Goal: Transaction & Acquisition: Book appointment/travel/reservation

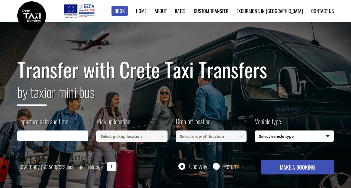
type input "[DATE] 17:29"
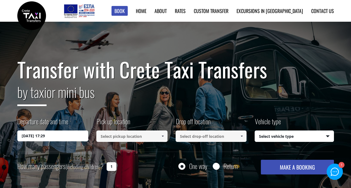
click at [55, 136] on input "[DATE] 17:29" at bounding box center [52, 135] width 71 height 11
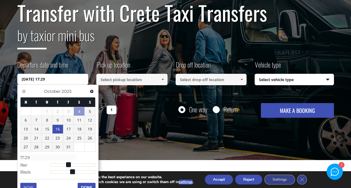
scroll to position [57, 0]
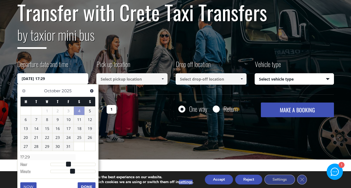
click at [117, 79] on input at bounding box center [131, 78] width 71 height 11
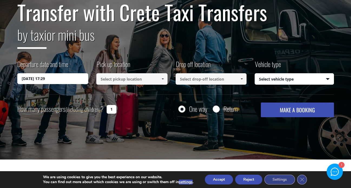
click at [146, 78] on input at bounding box center [131, 78] width 71 height 11
click at [161, 79] on span at bounding box center [163, 79] width 4 height 4
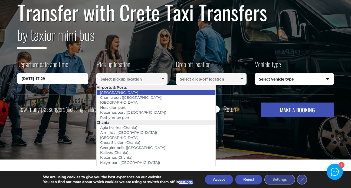
click at [127, 93] on link "[GEOGRAPHIC_DATA]" at bounding box center [118, 93] width 45 height 8
type input "[GEOGRAPHIC_DATA]"
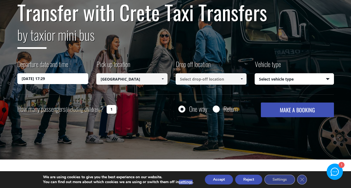
click at [197, 77] on input at bounding box center [211, 78] width 71 height 11
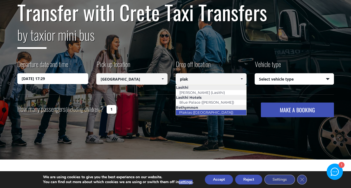
click at [209, 112] on link "Plakias ([GEOGRAPHIC_DATA])" at bounding box center [206, 112] width 61 height 8
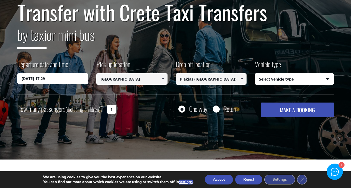
type input "Plakias ([GEOGRAPHIC_DATA])"
click at [278, 80] on select "Select vehicle type Taxi (4 passengers) Mercedes E Class Mini Van (7 passengers…" at bounding box center [294, 78] width 79 height 11
select select "540"
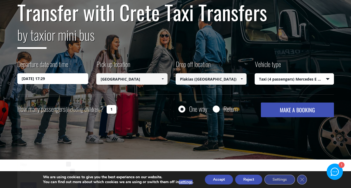
click at [60, 81] on input "[DATE] 17:29" at bounding box center [52, 78] width 71 height 11
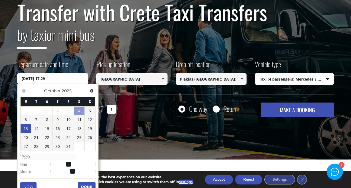
click at [27, 130] on link "13" at bounding box center [26, 128] width 11 height 9
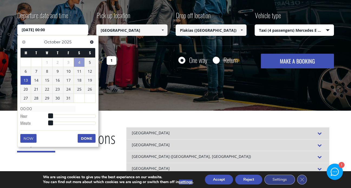
scroll to position [108, 0]
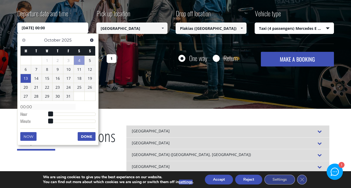
type input "[DATE] 01:00"
type input "01:00"
type input "[DATE] 02:00"
type input "02:00"
type input "[DATE] 03:00"
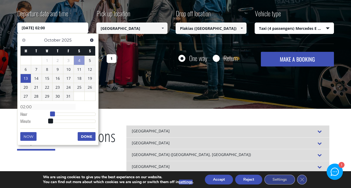
type input "03:00"
type input "[DATE] 04:00"
type input "04:00"
type input "[DATE] 05:00"
type input "05:00"
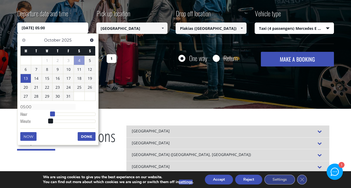
type input "[DATE] 06:00"
type input "06:00"
type input "[DATE] 07:00"
type input "07:00"
type input "[DATE] 08:00"
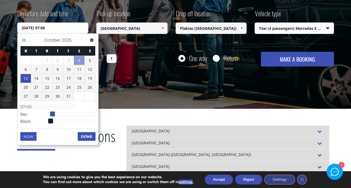
type input "08:00"
type input "[DATE] 09:00"
type input "09:00"
type input "[DATE] 10:00"
type input "10:00"
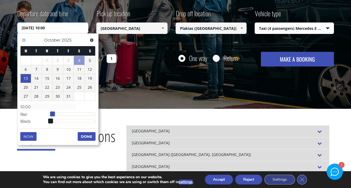
type input "[DATE] 11:00"
type input "11:00"
type input "[DATE] 12:00"
type input "12:00"
type input "[DATE] 13:00"
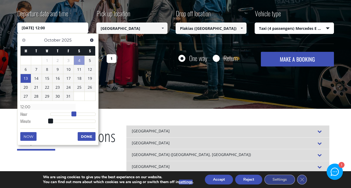
type input "13:00"
type input "[DATE] 14:00"
type input "14:00"
type input "[DATE] 15:00"
type input "15:00"
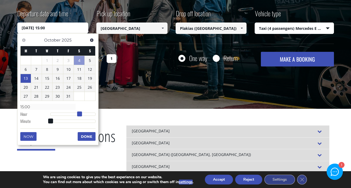
type input "[DATE] 16:00"
type input "16:00"
type input "[DATE] 15:00"
type input "15:00"
type input "[DATE] 14:00"
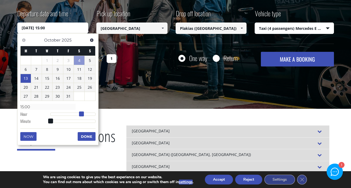
type input "14:00"
type input "[DATE] 13:00"
type input "13:00"
type input "[DATE] 14:00"
type input "14:00"
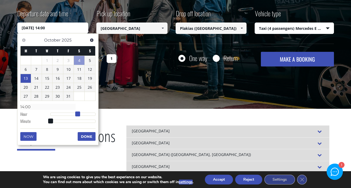
type input "[DATE] 15:00"
type input "15:00"
drag, startPoint x: 50, startPoint y: 114, endPoint x: 79, endPoint y: 115, distance: 29.0
click at [79, 115] on span at bounding box center [79, 113] width 5 height 5
click at [84, 136] on button "Done" at bounding box center [87, 136] width 18 height 9
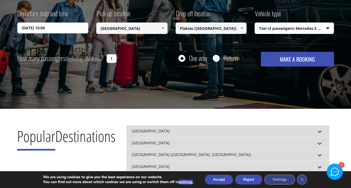
click at [217, 59] on input "Return" at bounding box center [216, 58] width 7 height 7
radio input "true"
type input "Plakias ([GEOGRAPHIC_DATA])"
type input "[GEOGRAPHIC_DATA]"
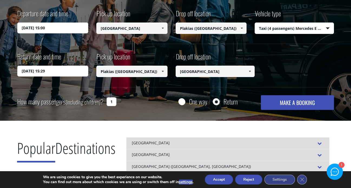
click at [57, 70] on input "[DATE] 15:29" at bounding box center [52, 71] width 71 height 11
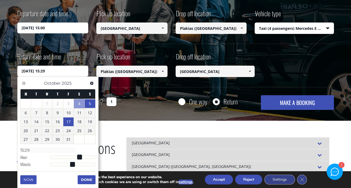
click at [68, 118] on link "17" at bounding box center [68, 121] width 11 height 9
click at [67, 123] on link "17" at bounding box center [68, 121] width 11 height 9
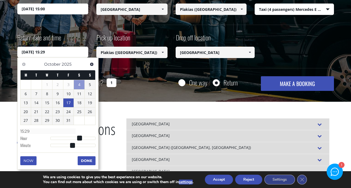
scroll to position [127, 0]
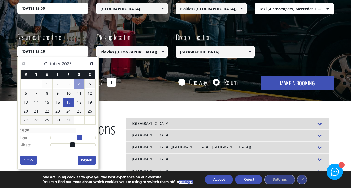
type input "[DATE] 14:29"
type input "14:29"
type input "[DATE] 13:29"
type input "13:29"
type input "[DATE] 12:29"
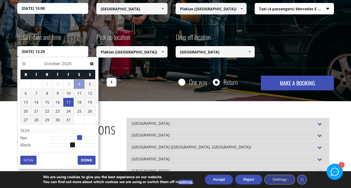
type input "12:29"
type input "[DATE] 11:29"
type input "11:29"
type input "[DATE] 10:29"
type input "10:29"
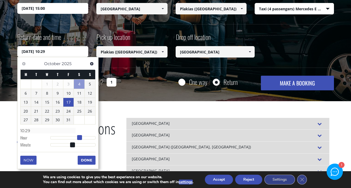
type input "[DATE] 09:29"
type input "09:29"
type input "[DATE] 08:29"
type input "08:29"
type input "[DATE] 09:29"
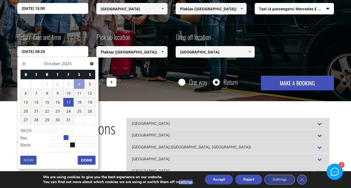
type input "09:29"
type input "[DATE] 10:29"
type input "10:29"
type input "[DATE] 11:29"
type input "11:29"
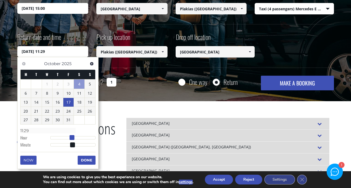
type input "[DATE] 12:29"
type input "12:29"
type input "[DATE] 11:29"
type input "11:29"
drag, startPoint x: 78, startPoint y: 137, endPoint x: 71, endPoint y: 135, distance: 7.7
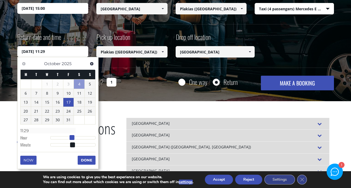
click at [71, 135] on span at bounding box center [72, 137] width 5 height 5
type input "[DATE] 12:29"
type input "12:29"
type input "[DATE] 13:29"
type input "13:29"
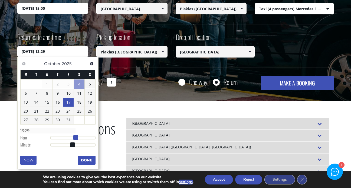
type input "[DATE] 12:29"
type input "12:29"
click at [75, 137] on span at bounding box center [73, 137] width 5 height 5
type input "[DATE] 11:29"
type input "11:29"
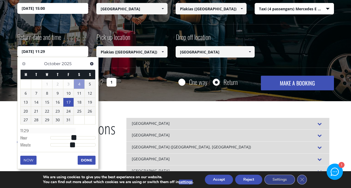
type input "[DATE] 10:29"
type input "10:29"
type input "[DATE] 09:29"
type input "09:29"
type input "[DATE] 08:29"
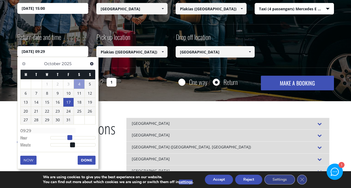
type input "08:29"
type input "[DATE] 07:29"
type input "07:29"
type input "[DATE] 06:29"
type input "06:29"
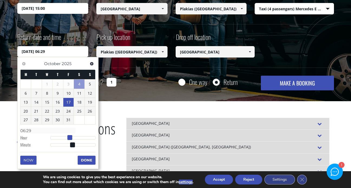
type input "[DATE] 05:29"
type input "05:29"
type input "[DATE] 04:29"
type input "04:29"
type input "[DATE] 03:29"
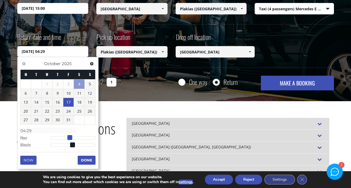
type input "03:29"
type input "[DATE] 04:29"
type input "04:29"
type input "[DATE] 05:29"
type input "05:29"
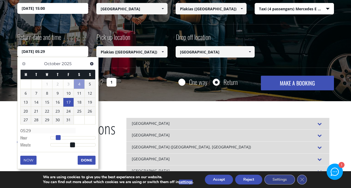
type input "[DATE] 06:29"
type input "06:29"
type input "[DATE] 07:29"
type input "07:29"
type input "[DATE] 08:29"
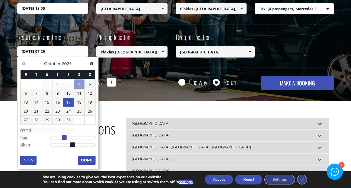
type input "08:29"
drag, startPoint x: 73, startPoint y: 138, endPoint x: 64, endPoint y: 138, distance: 8.7
click at [64, 138] on span at bounding box center [66, 137] width 5 height 5
type input "[DATE] 09:29"
type input "09:29"
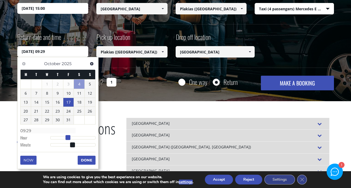
click at [67, 136] on span at bounding box center [68, 137] width 5 height 5
click at [87, 160] on button "Done" at bounding box center [87, 159] width 18 height 9
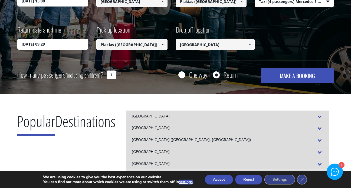
scroll to position [140, 0]
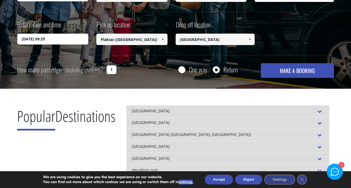
click at [284, 71] on button "MAKE A BOOKING" at bounding box center [297, 70] width 73 height 15
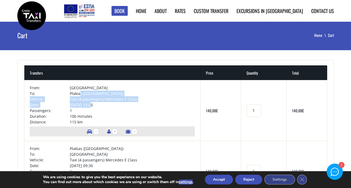
drag, startPoint x: 79, startPoint y: 91, endPoint x: 91, endPoint y: 106, distance: 19.1
click at [91, 106] on tbody "From: Chania airport To: Plakias (Rethymnon) Vehicle: Taxi (4 passengers) Merce…" at bounding box center [112, 105] width 165 height 40
click at [91, 106] on td "13/10/2025 at 15:00" at bounding box center [132, 105] width 125 height 6
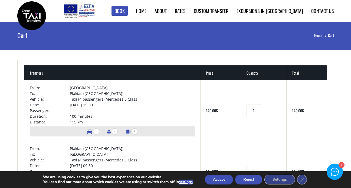
drag, startPoint x: 91, startPoint y: 106, endPoint x: 76, endPoint y: 91, distance: 21.6
click at [76, 91] on tbody "From: Chania airport To: Plakias (Rethymnon) Vehicle: Taxi (4 passengers) Merce…" at bounding box center [112, 105] width 165 height 40
click at [76, 91] on td "Plakias ([GEOGRAPHIC_DATA])" at bounding box center [132, 93] width 125 height 6
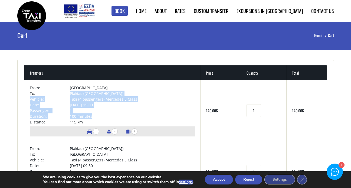
drag, startPoint x: 76, startPoint y: 91, endPoint x: 87, endPoint y: 118, distance: 29.8
click at [87, 118] on tbody "From: Chania airport To: Plakias (Rethymnon) Vehicle: Taxi (4 passengers) Merce…" at bounding box center [112, 105] width 165 height 40
click at [87, 118] on td "100 minutes" at bounding box center [132, 116] width 125 height 6
drag, startPoint x: 87, startPoint y: 118, endPoint x: 76, endPoint y: 99, distance: 22.4
click at [76, 99] on tbody "From: Chania airport To: Plakias (Rethymnon) Vehicle: Taxi (4 passengers) Merce…" at bounding box center [112, 105] width 165 height 40
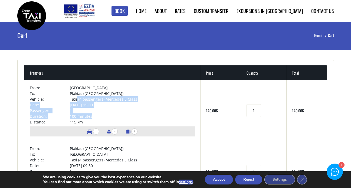
click at [76, 99] on td "Taxi (4 passengers) Mercedes E Class" at bounding box center [132, 99] width 125 height 6
drag, startPoint x: 76, startPoint y: 99, endPoint x: 88, endPoint y: 113, distance: 18.3
click at [88, 113] on tbody "From: Chania airport To: Plakias (Rethymnon) Vehicle: Taxi (4 passengers) Merce…" at bounding box center [112, 105] width 165 height 40
click at [88, 113] on td "1" at bounding box center [132, 110] width 125 height 6
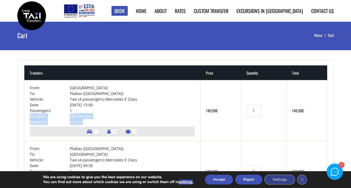
drag, startPoint x: 88, startPoint y: 113, endPoint x: 92, endPoint y: 119, distance: 7.6
click at [92, 119] on tbody "From: Chania airport To: Plakias (Rethymnon) Vehicle: Taxi (4 passengers) Merce…" at bounding box center [112, 105] width 165 height 40
click at [92, 119] on td "115 km" at bounding box center [132, 122] width 125 height 6
drag, startPoint x: 92, startPoint y: 119, endPoint x: 80, endPoint y: 97, distance: 24.7
click at [80, 97] on tbody "From: Chania airport To: Plakias (Rethymnon) Vehicle: Taxi (4 passengers) Merce…" at bounding box center [112, 105] width 165 height 40
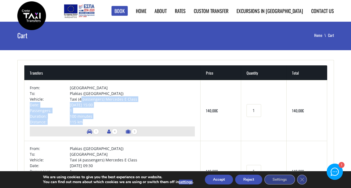
click at [80, 97] on td "Taxi (4 passengers) Mercedes E Class" at bounding box center [132, 99] width 125 height 6
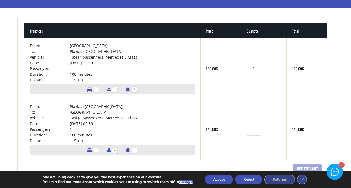
scroll to position [53, 0]
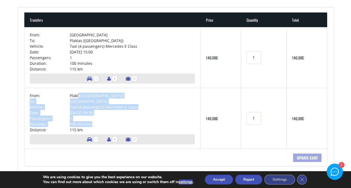
drag, startPoint x: 78, startPoint y: 95, endPoint x: 102, endPoint y: 124, distance: 37.5
click at [102, 124] on tbody "From: Plakias (Rethymnon) To: Chania airport Vehicle: Taxi (4 passengers) Merce…" at bounding box center [112, 113] width 165 height 40
click at [102, 124] on td "100 minutes" at bounding box center [132, 124] width 125 height 6
drag, startPoint x: 102, startPoint y: 124, endPoint x: 90, endPoint y: 104, distance: 23.4
click at [90, 104] on tbody "From: Plakias (Rethymnon) To: Chania airport Vehicle: Taxi (4 passengers) Merce…" at bounding box center [112, 113] width 165 height 40
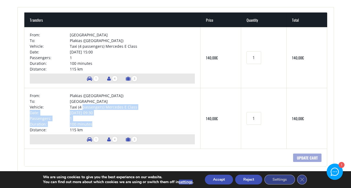
click at [90, 104] on td "Taxi (4 passengers) Mercedes E Class" at bounding box center [132, 107] width 125 height 6
drag, startPoint x: 90, startPoint y: 104, endPoint x: 104, endPoint y: 122, distance: 22.7
click at [104, 122] on tbody "From: Plakias (Rethymnon) To: Chania airport Vehicle: Taxi (4 passengers) Merce…" at bounding box center [112, 113] width 165 height 40
click at [104, 122] on td "100 minutes" at bounding box center [132, 124] width 125 height 6
drag, startPoint x: 104, startPoint y: 122, endPoint x: 88, endPoint y: 103, distance: 25.4
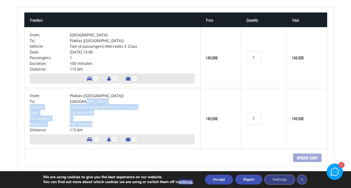
click at [88, 103] on tbody "From: Plakias (Rethymnon) To: Chania airport Vehicle: Taxi (4 passengers) Merce…" at bounding box center [112, 113] width 165 height 40
click at [88, 103] on td "[GEOGRAPHIC_DATA]" at bounding box center [132, 101] width 125 height 6
drag, startPoint x: 88, startPoint y: 103, endPoint x: 106, endPoint y: 125, distance: 29.2
click at [106, 125] on tbody "From: Plakias (Rethymnon) To: Chania airport Vehicle: Taxi (4 passengers) Merce…" at bounding box center [112, 113] width 165 height 40
click at [106, 125] on td "100 minutes" at bounding box center [132, 124] width 125 height 6
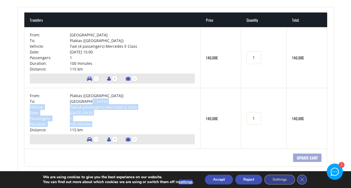
drag, startPoint x: 86, startPoint y: 102, endPoint x: 107, endPoint y: 124, distance: 29.9
click at [107, 124] on tbody "From: Plakias (Rethymnon) To: Chania airport Vehicle: Taxi (4 passengers) Merce…" at bounding box center [112, 113] width 165 height 40
click at [107, 124] on td "100 minutes" at bounding box center [132, 124] width 125 height 6
drag, startPoint x: 107, startPoint y: 124, endPoint x: 87, endPoint y: 105, distance: 27.6
click at [87, 105] on tbody "From: Plakias (Rethymnon) To: Chania airport Vehicle: Taxi (4 passengers) Merce…" at bounding box center [112, 113] width 165 height 40
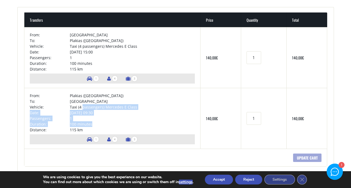
click at [87, 105] on td "Taxi (4 passengers) Mercedes E Class" at bounding box center [132, 107] width 125 height 6
drag, startPoint x: 87, startPoint y: 105, endPoint x: 105, endPoint y: 123, distance: 25.6
click at [105, 123] on tbody "From: Plakias (Rethymnon) To: Chania airport Vehicle: Taxi (4 passengers) Merce…" at bounding box center [112, 113] width 165 height 40
click at [105, 123] on td "100 minutes" at bounding box center [132, 124] width 125 height 6
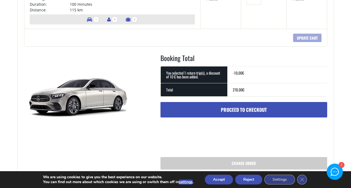
scroll to position [173, 0]
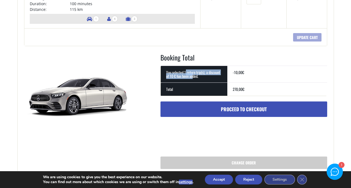
drag, startPoint x: 186, startPoint y: 74, endPoint x: 193, endPoint y: 75, distance: 7.1
click at [193, 75] on th "You selected 1 return trip(s), a discount of 10 € has been added." at bounding box center [194, 74] width 67 height 17
drag, startPoint x: 193, startPoint y: 75, endPoint x: 186, endPoint y: 73, distance: 7.6
click at [186, 73] on th "You selected 1 return trip(s), a discount of 10 € has been added." at bounding box center [194, 74] width 67 height 17
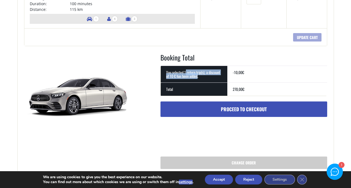
click at [186, 73] on th "You selected 1 return trip(s), a discount of 10 € has been added." at bounding box center [194, 74] width 67 height 17
drag, startPoint x: 186, startPoint y: 73, endPoint x: 199, endPoint y: 76, distance: 14.2
click at [199, 76] on th "You selected 1 return trip(s), a discount of 10 € has been added." at bounding box center [194, 74] width 67 height 17
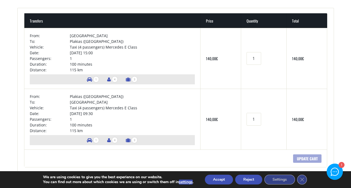
scroll to position [0, 0]
